Goal: Check status: Check status

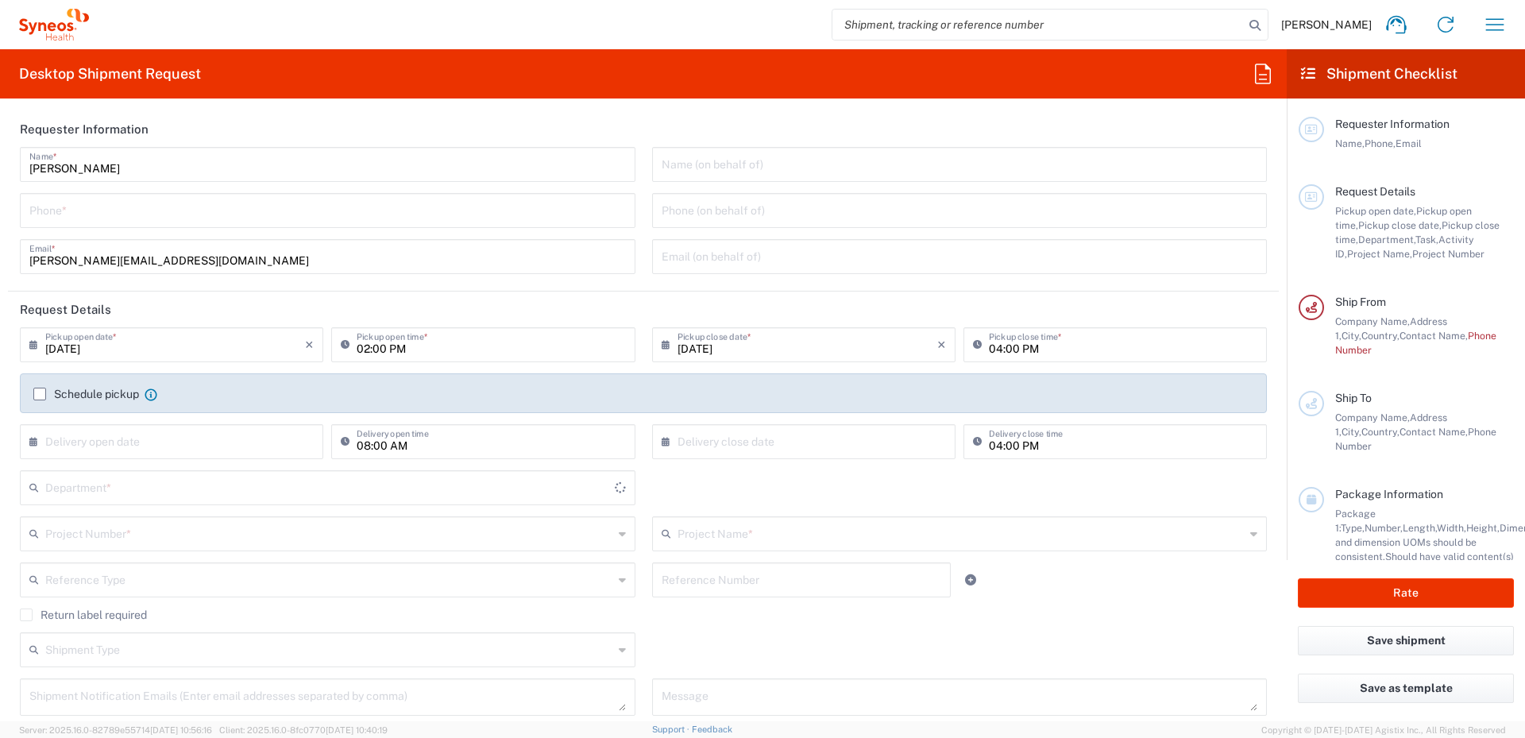
type input "8350"
type input "[GEOGRAPHIC_DATA]"
type input "Syneos Health Hellas Single Me"
click at [1489, 27] on icon "button" at bounding box center [1494, 24] width 25 height 25
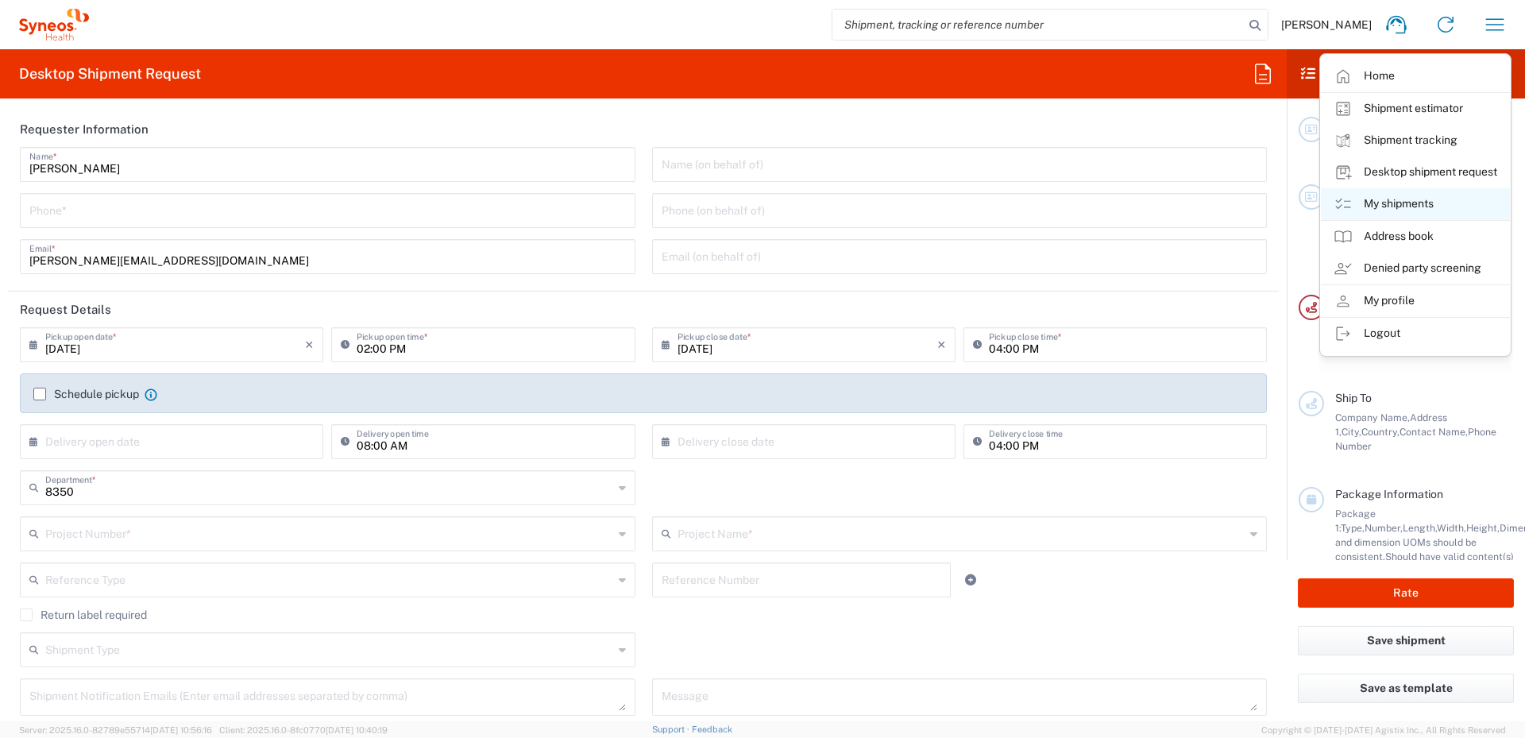
click at [1407, 201] on link "My shipments" at bounding box center [1415, 204] width 189 height 32
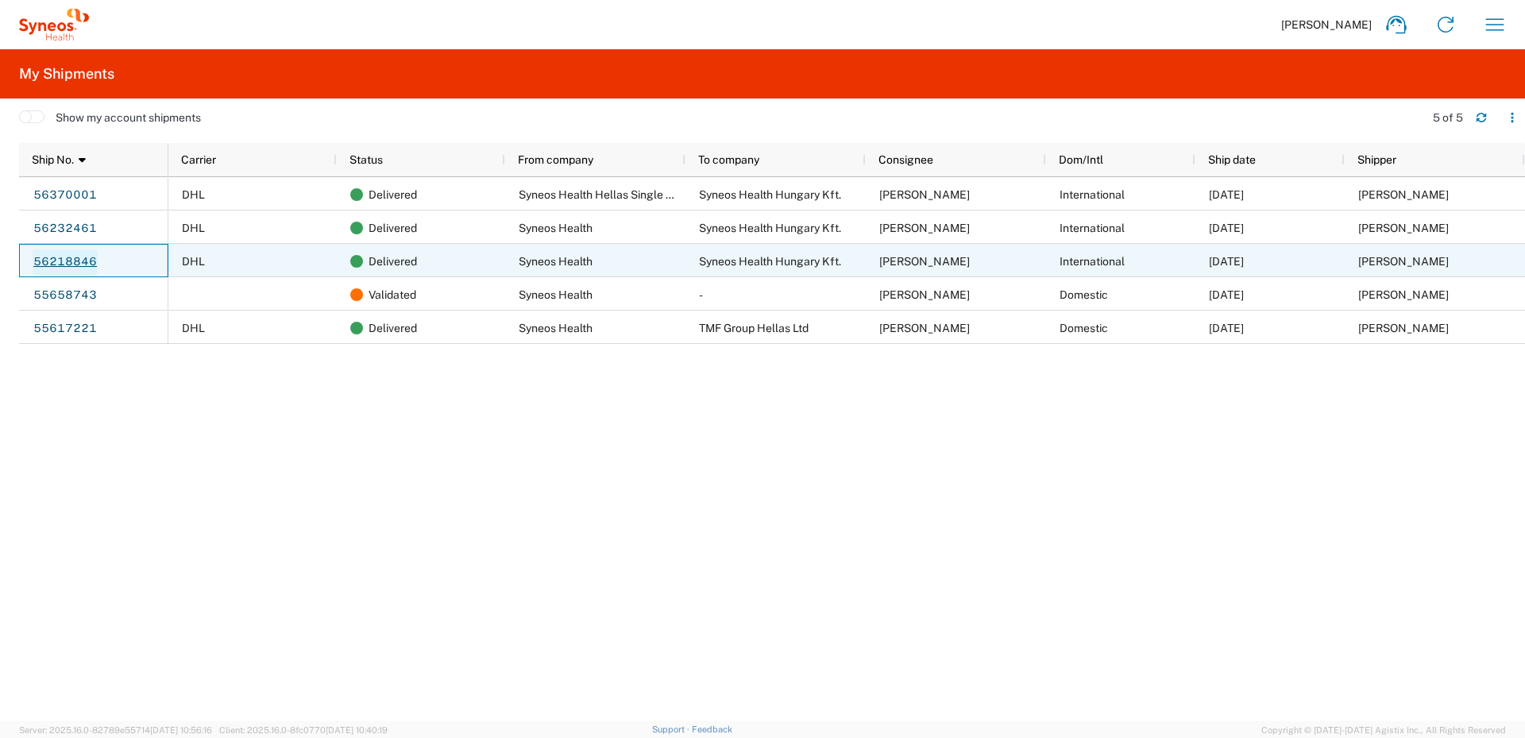
click at [71, 259] on link "56218846" at bounding box center [65, 261] width 65 height 25
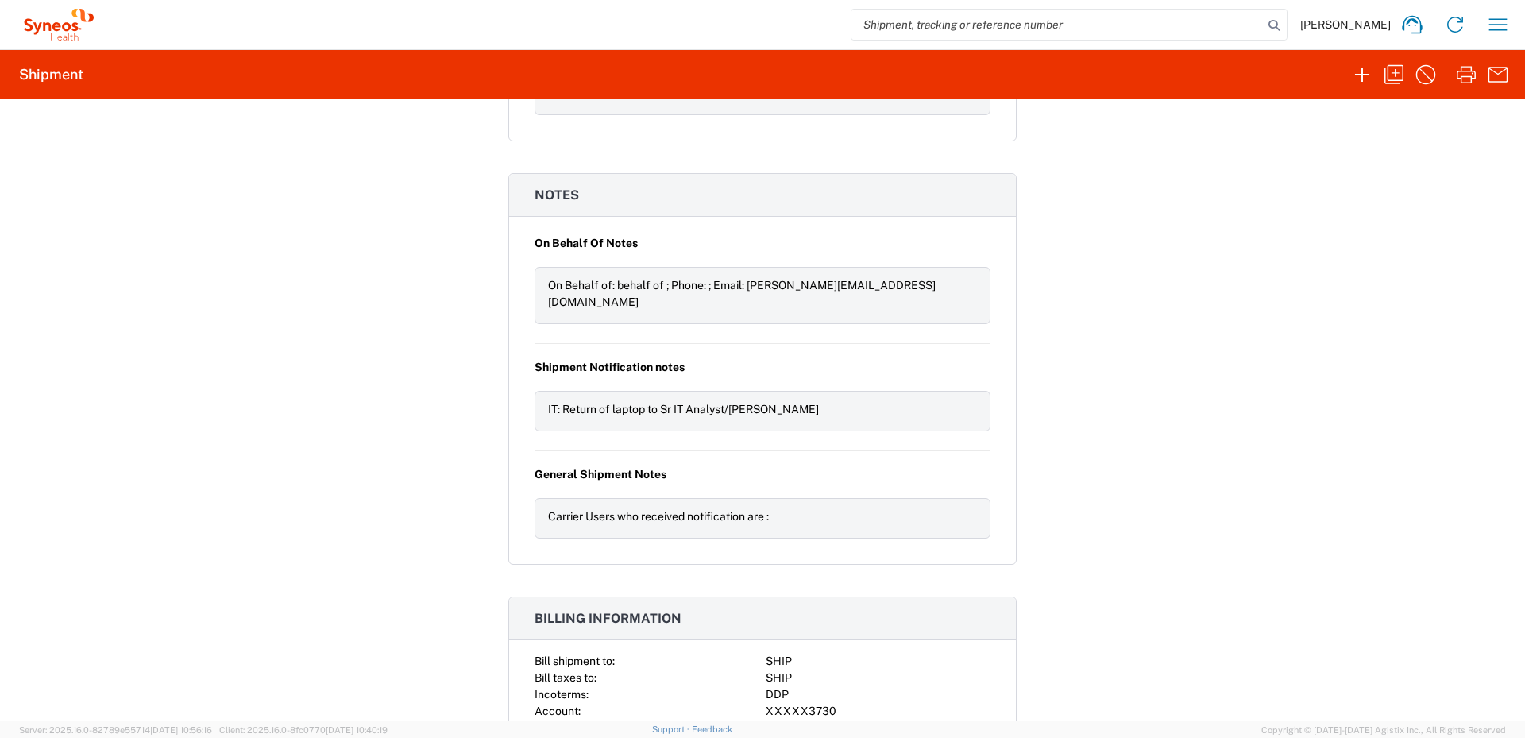
scroll to position [1668, 0]
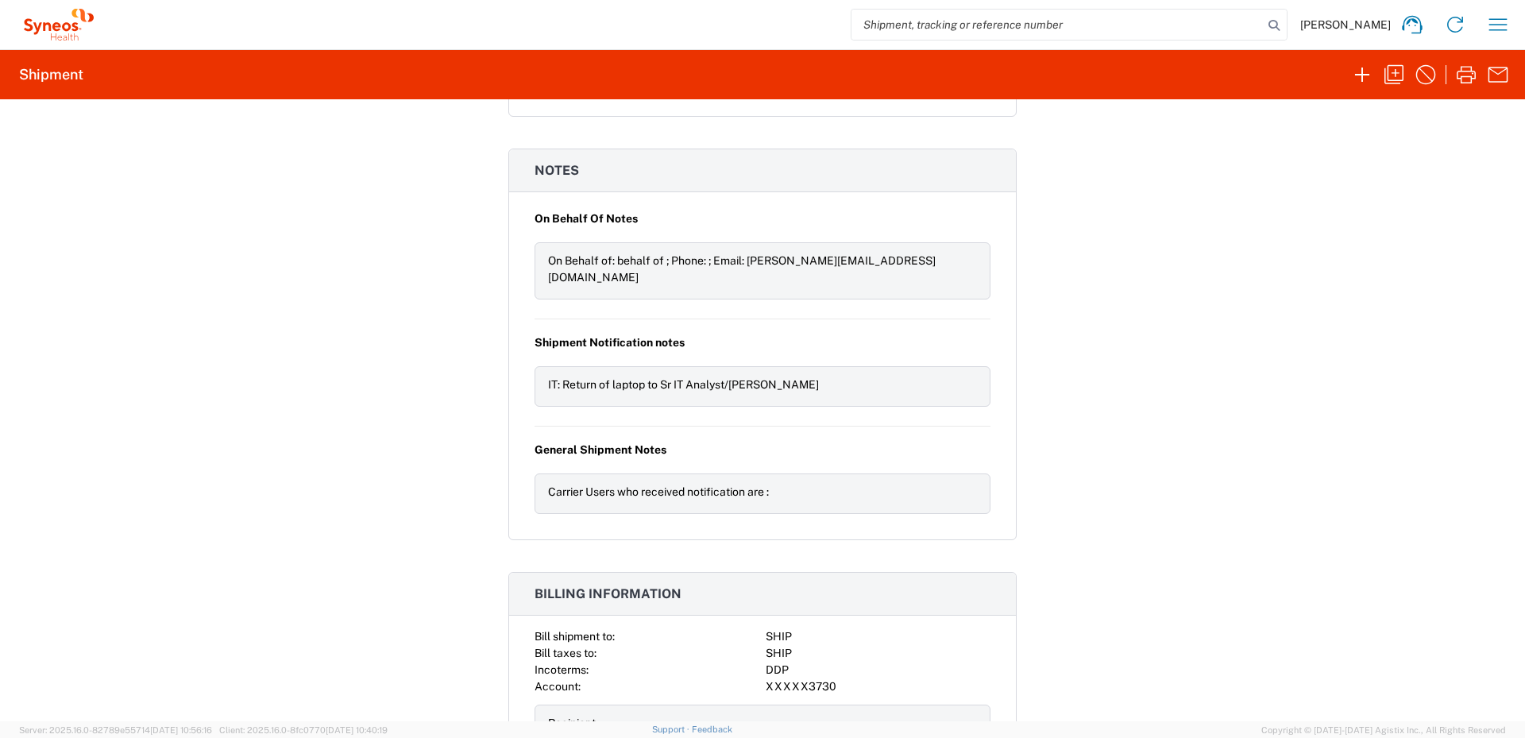
drag, startPoint x: 542, startPoint y: 352, endPoint x: 834, endPoint y: 344, distance: 291.5
click at [834, 376] on div "IT: Return of laptop to Sr IT Analyst/[PERSON_NAME]" at bounding box center [762, 384] width 429 height 17
drag, startPoint x: 834, startPoint y: 344, endPoint x: 823, endPoint y: 347, distance: 11.6
copy div "IT: Return of laptop to Sr IT Analyst/[PERSON_NAME]"
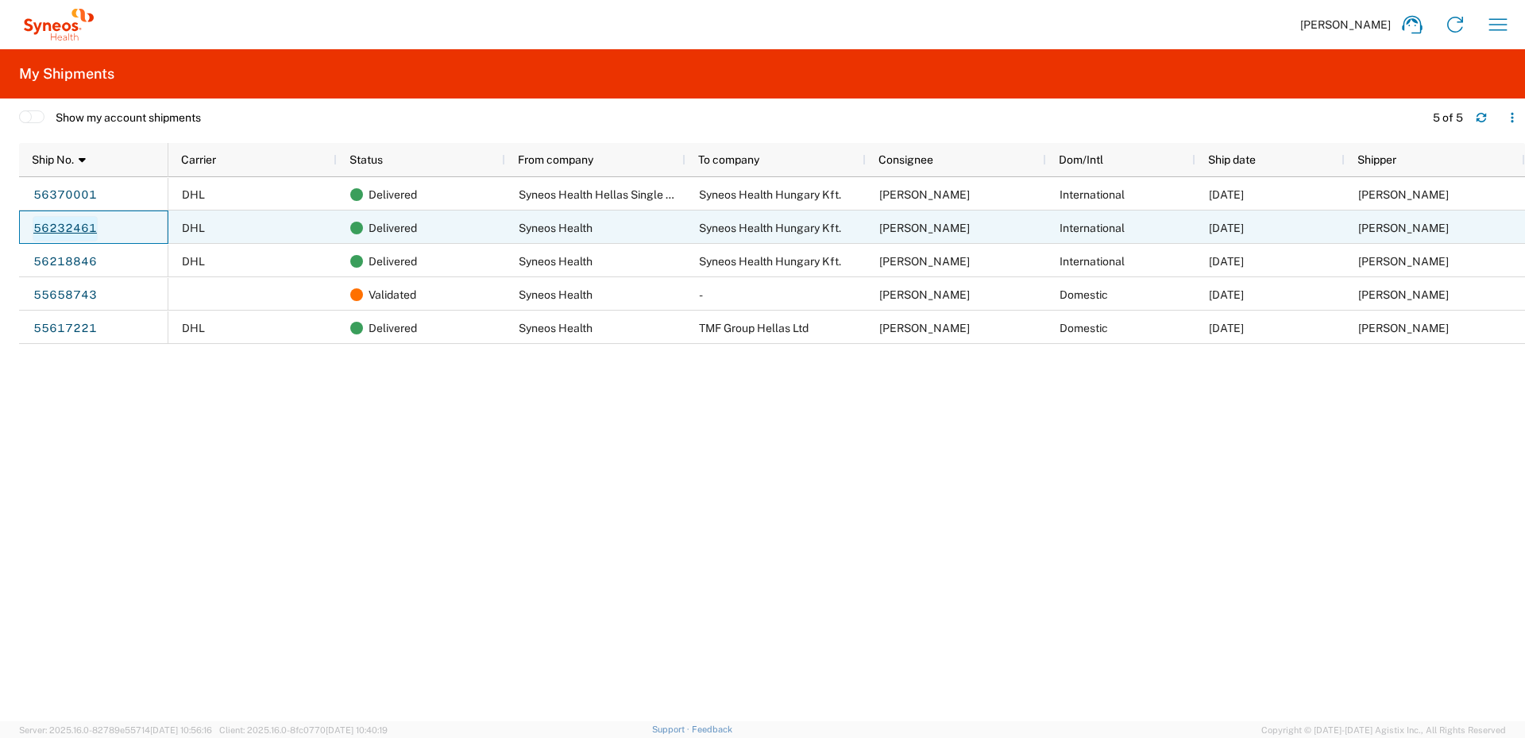
click at [79, 224] on link "56232461" at bounding box center [65, 228] width 65 height 25
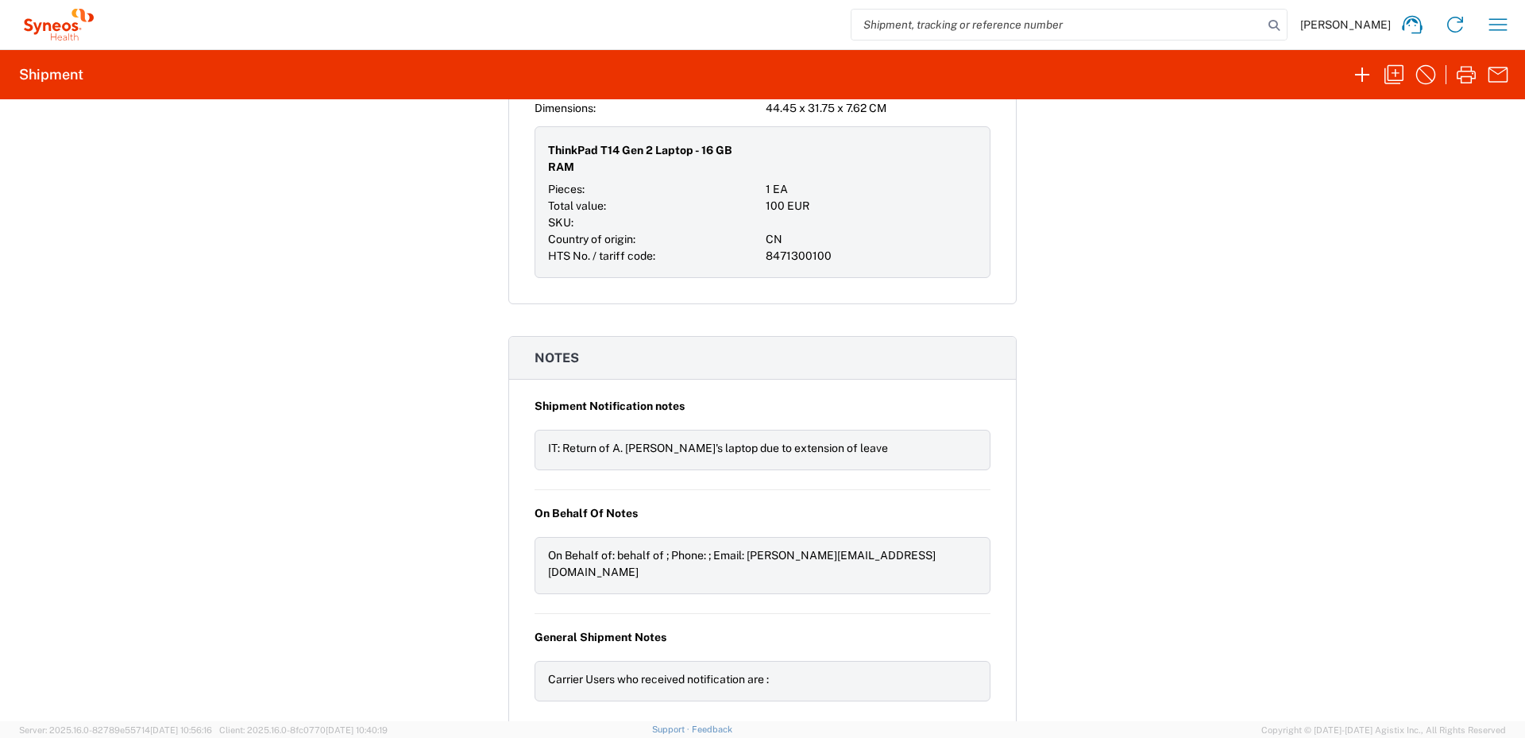
scroll to position [1509, 0]
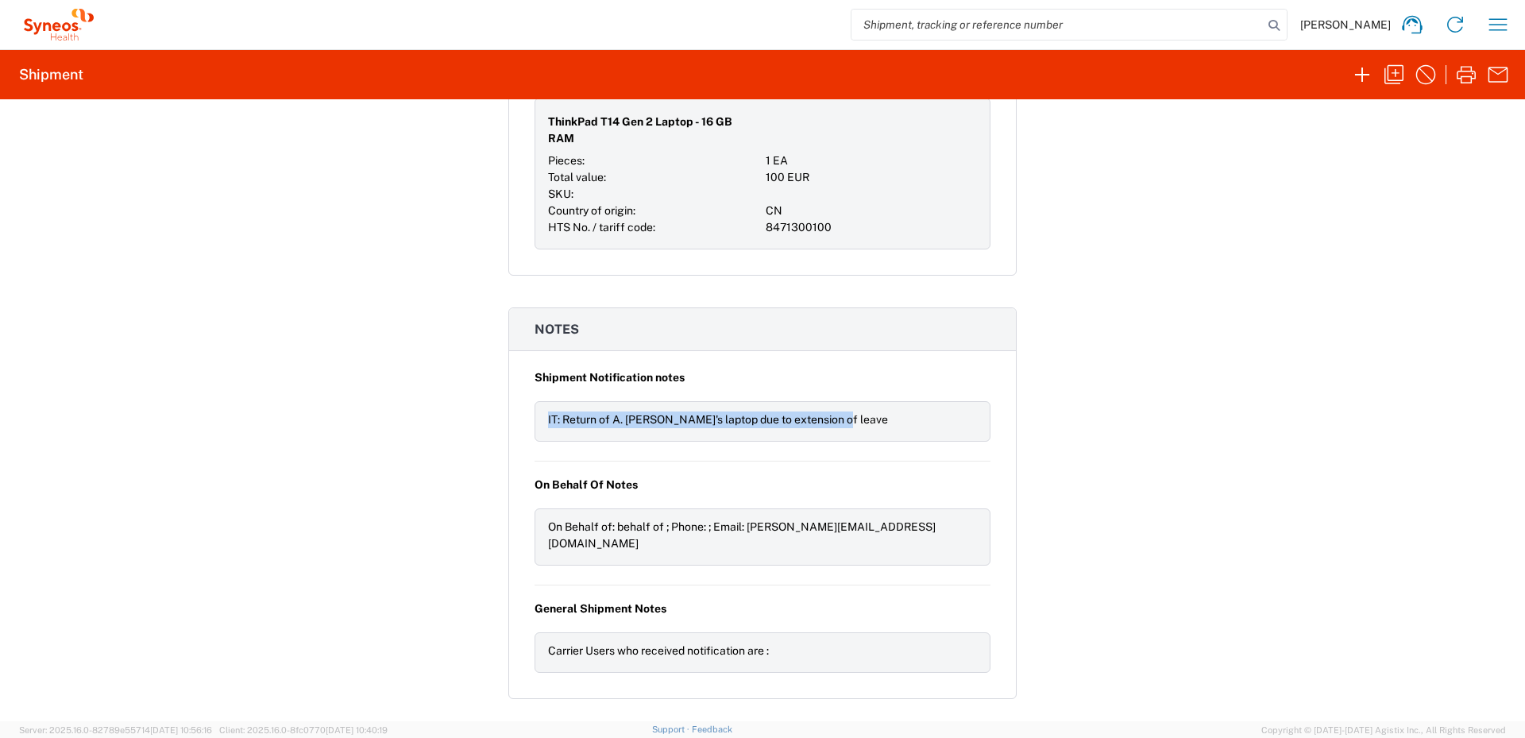
drag, startPoint x: 543, startPoint y: 399, endPoint x: 831, endPoint y: 399, distance: 288.3
click at [831, 411] on div "IT: Return of A. [PERSON_NAME]'s laptop due to extension of leave" at bounding box center [762, 419] width 429 height 17
drag, startPoint x: 831, startPoint y: 399, endPoint x: 802, endPoint y: 404, distance: 29.8
copy div "IT: Return of A. [PERSON_NAME]'s laptop due to extension of leave"
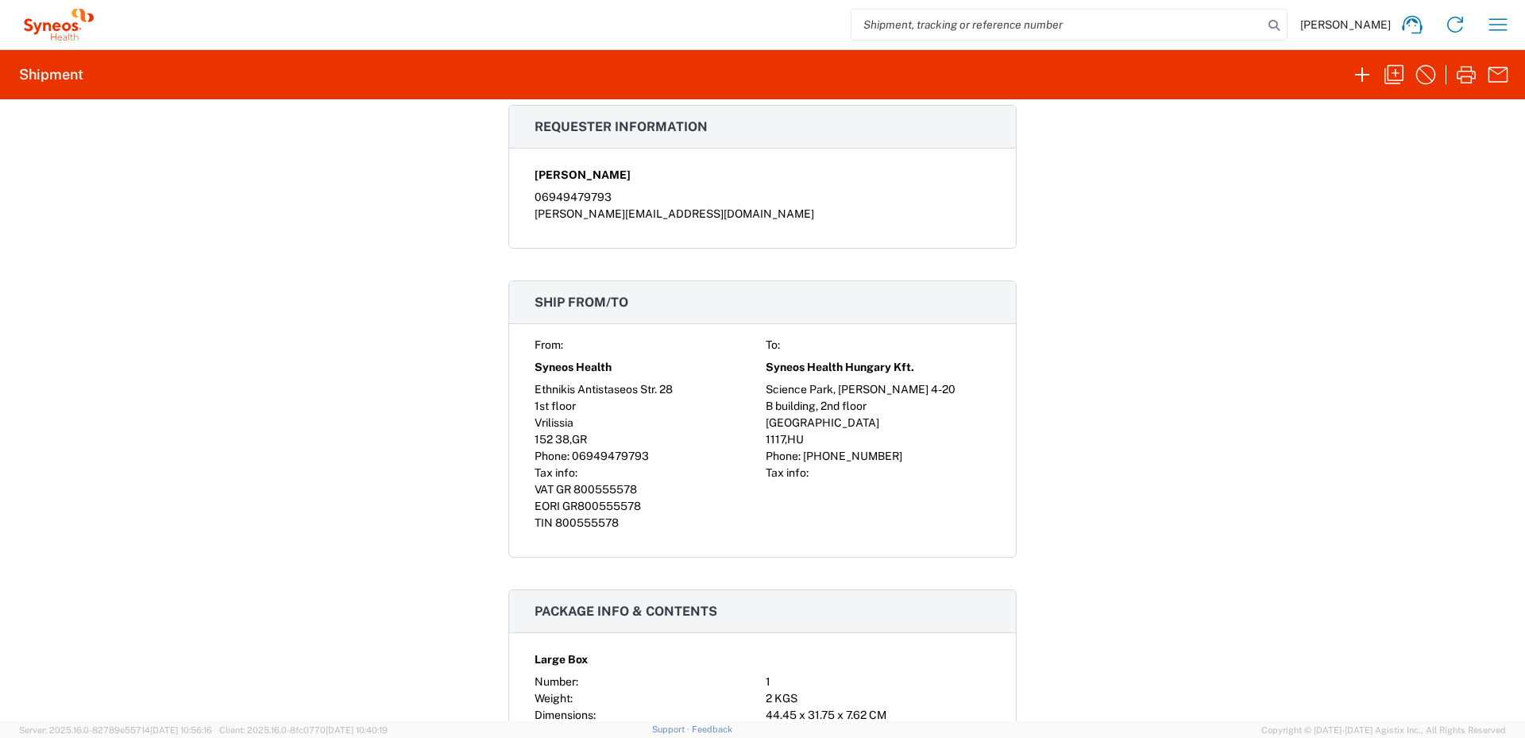
scroll to position [953, 0]
